Goal: Feedback & Contribution: Submit feedback/report problem

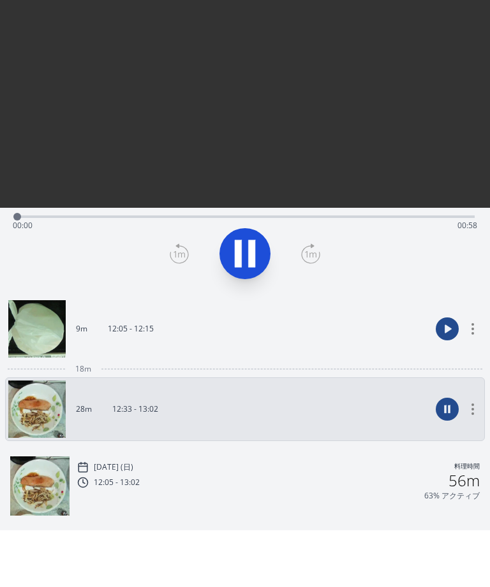
scroll to position [36, 0]
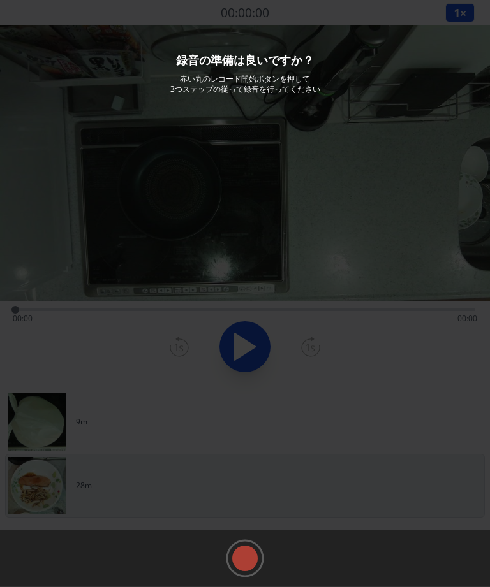
click at [246, 568] on rect at bounding box center [244, 558] width 19 height 19
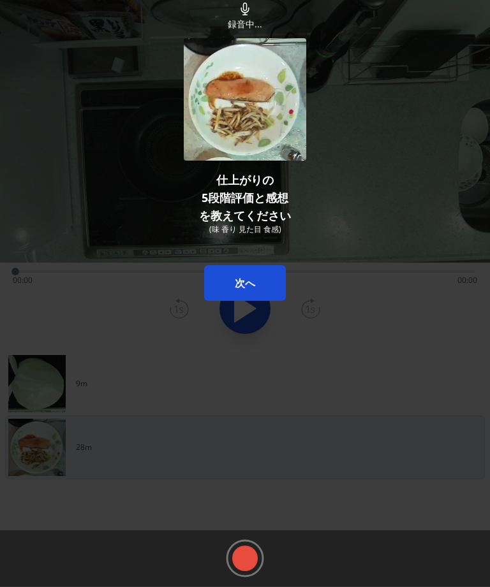
scroll to position [41, 0]
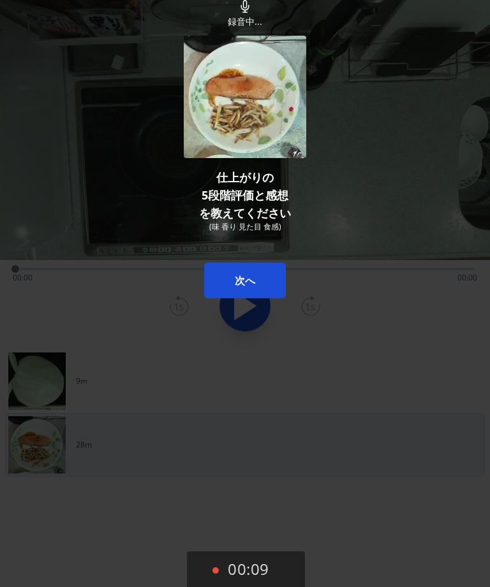
click at [257, 281] on button "次へ" at bounding box center [245, 281] width 82 height 36
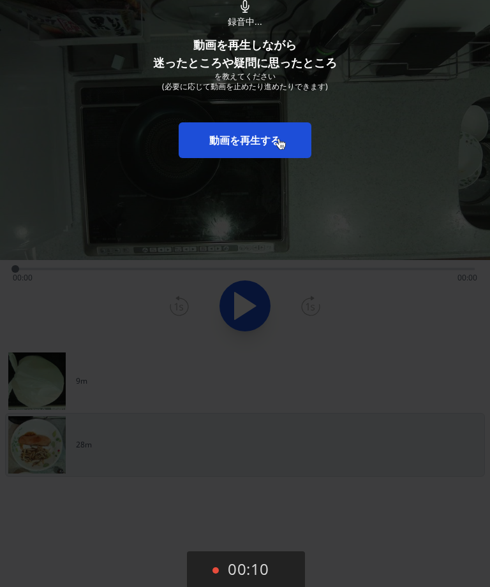
click at [278, 140] on link "動画を再生する" at bounding box center [245, 140] width 133 height 36
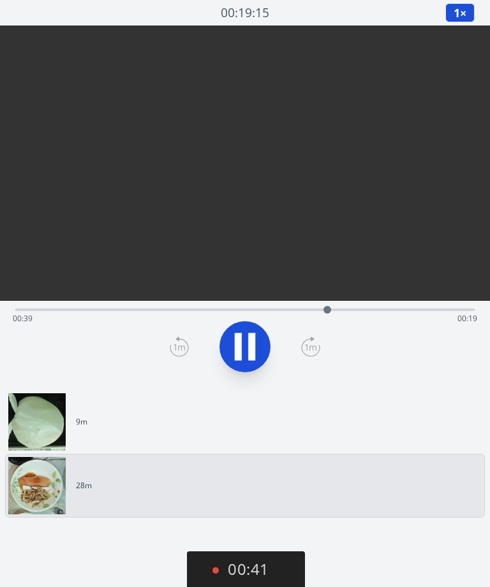
click at [253, 334] on icon at bounding box center [251, 347] width 7 height 27
click at [249, 334] on icon at bounding box center [245, 347] width 21 height 27
click at [253, 334] on icon at bounding box center [251, 347] width 7 height 27
click at [256, 329] on icon at bounding box center [245, 347] width 36 height 36
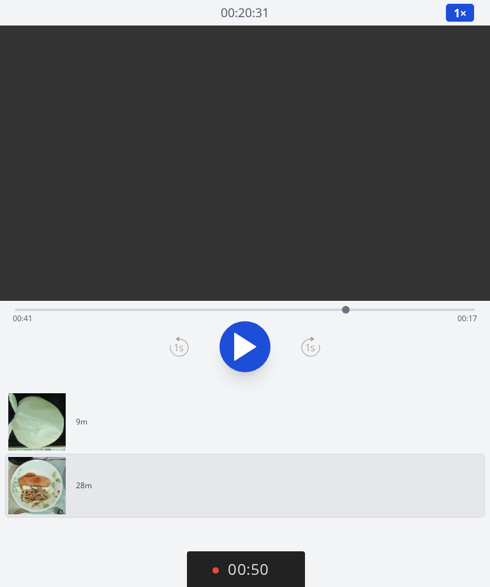
click at [248, 334] on icon at bounding box center [245, 347] width 21 height 27
click at [253, 334] on icon at bounding box center [251, 347] width 7 height 27
click at [340, 301] on div "Time elapsed: 00:39 Time remaining: 00:19" at bounding box center [244, 308] width 459 height 15
click at [245, 334] on icon at bounding box center [245, 347] width 21 height 27
click at [256, 329] on icon at bounding box center [245, 347] width 36 height 36
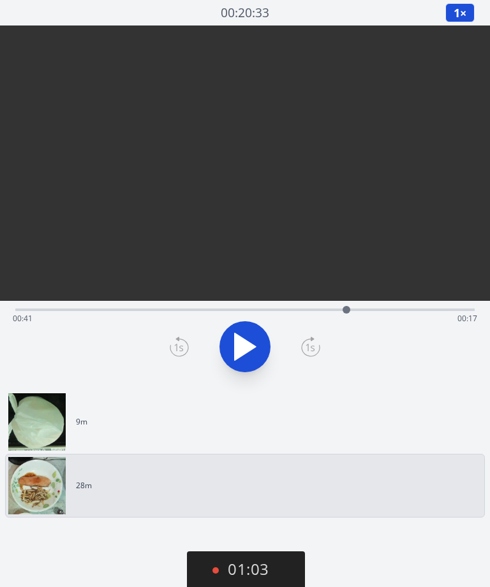
click at [249, 334] on icon at bounding box center [245, 347] width 21 height 27
click at [252, 334] on icon at bounding box center [251, 347] width 7 height 27
click at [252, 334] on icon at bounding box center [245, 347] width 21 height 27
click at [255, 334] on icon at bounding box center [251, 347] width 7 height 27
click at [255, 329] on icon at bounding box center [245, 347] width 36 height 36
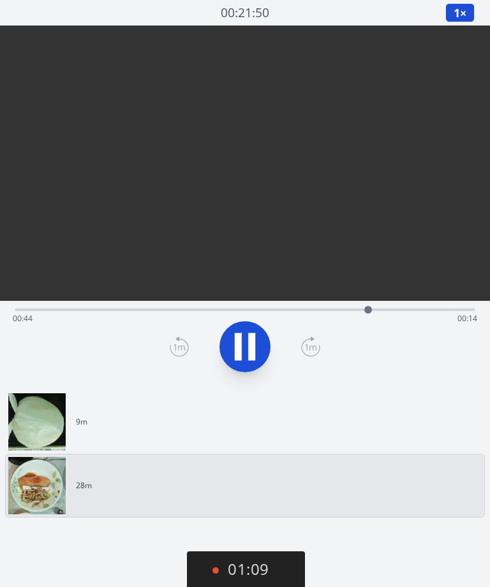
click at [263, 321] on button at bounding box center [244, 346] width 51 height 51
click at [250, 334] on icon at bounding box center [245, 347] width 21 height 27
click at [255, 334] on icon at bounding box center [251, 347] width 7 height 27
click at [250, 334] on icon at bounding box center [245, 347] width 21 height 27
click at [274, 565] on button "01:37" at bounding box center [246, 571] width 118 height 38
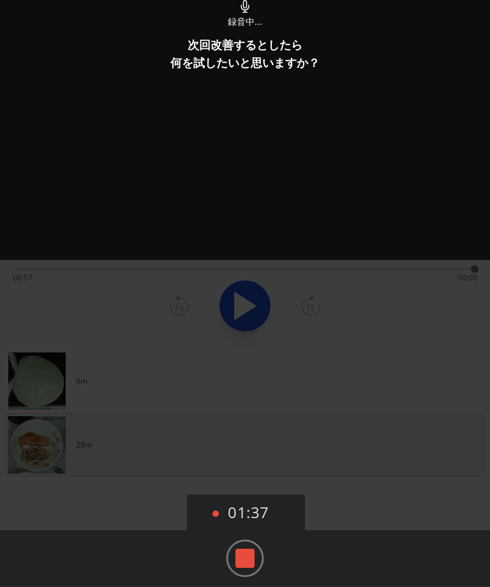
click at [244, 561] on rect at bounding box center [244, 558] width 19 height 19
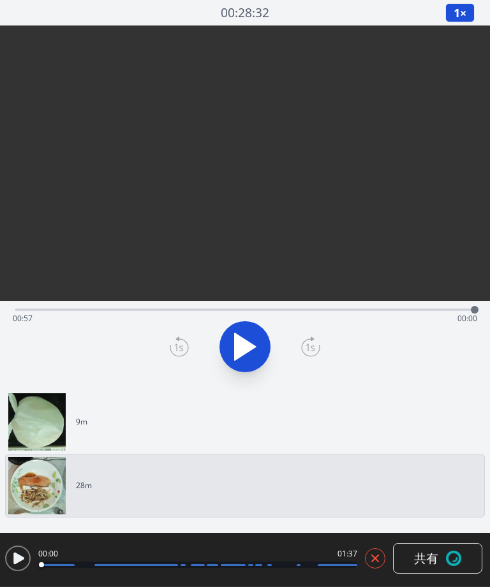
click at [443, 561] on button "共有" at bounding box center [437, 558] width 89 height 31
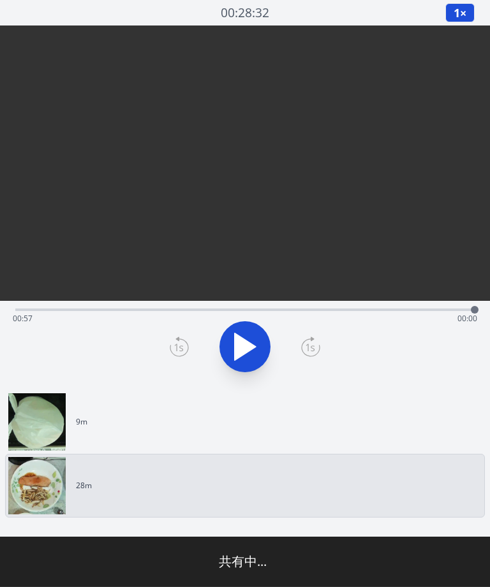
type input "**********"
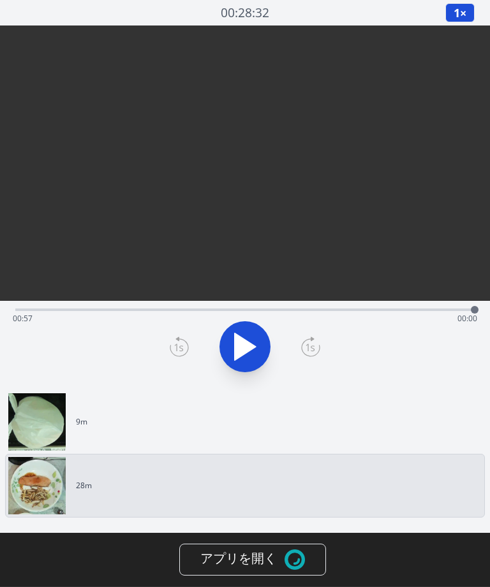
click at [290, 565] on img at bounding box center [294, 560] width 20 height 20
